Goal: Communication & Community: Answer question/provide support

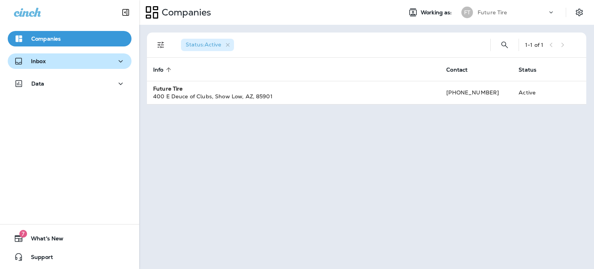
click at [46, 60] on div "Inbox" at bounding box center [69, 61] width 111 height 10
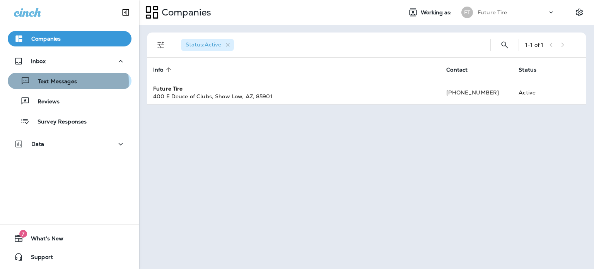
click at [56, 82] on p "Text Messages" at bounding box center [53, 81] width 47 height 7
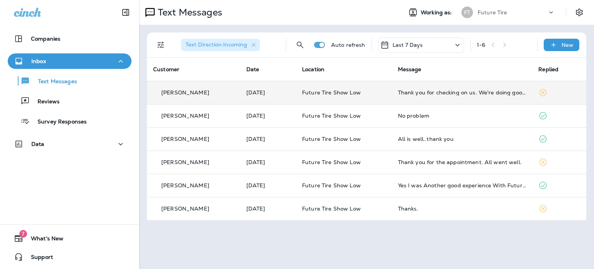
click at [217, 91] on div "[PERSON_NAME]" at bounding box center [193, 93] width 81 height 8
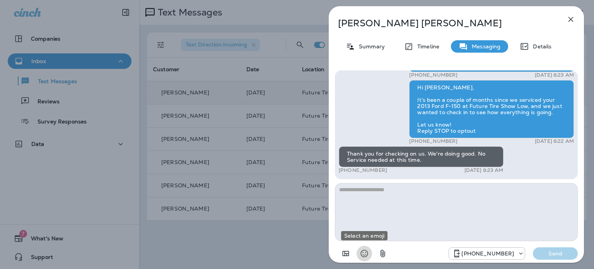
click at [363, 252] on icon "Select an emoji" at bounding box center [364, 253] width 9 height 9
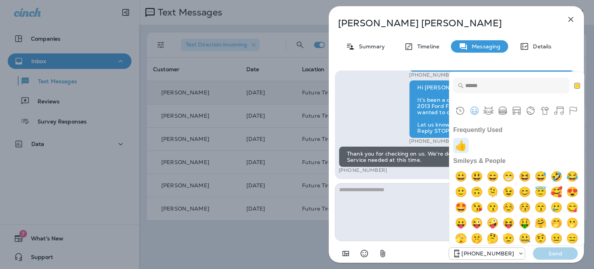
click at [464, 145] on img "+1" at bounding box center [460, 145] width 15 height 15
type textarea "**"
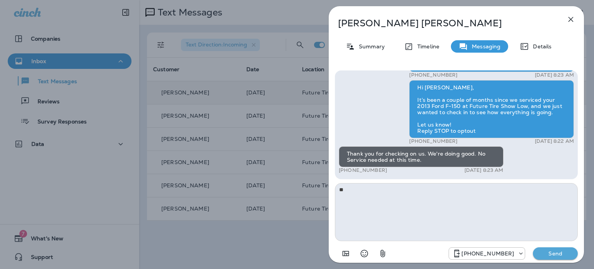
drag, startPoint x: 555, startPoint y: 255, endPoint x: 551, endPoint y: 253, distance: 4.2
click at [554, 254] on p "Send" at bounding box center [555, 253] width 32 height 7
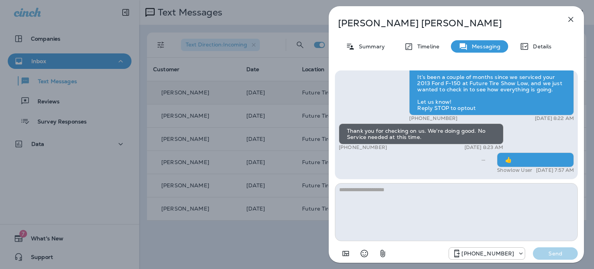
click at [569, 18] on icon "button" at bounding box center [571, 19] width 5 height 5
